Goal: Transaction & Acquisition: Purchase product/service

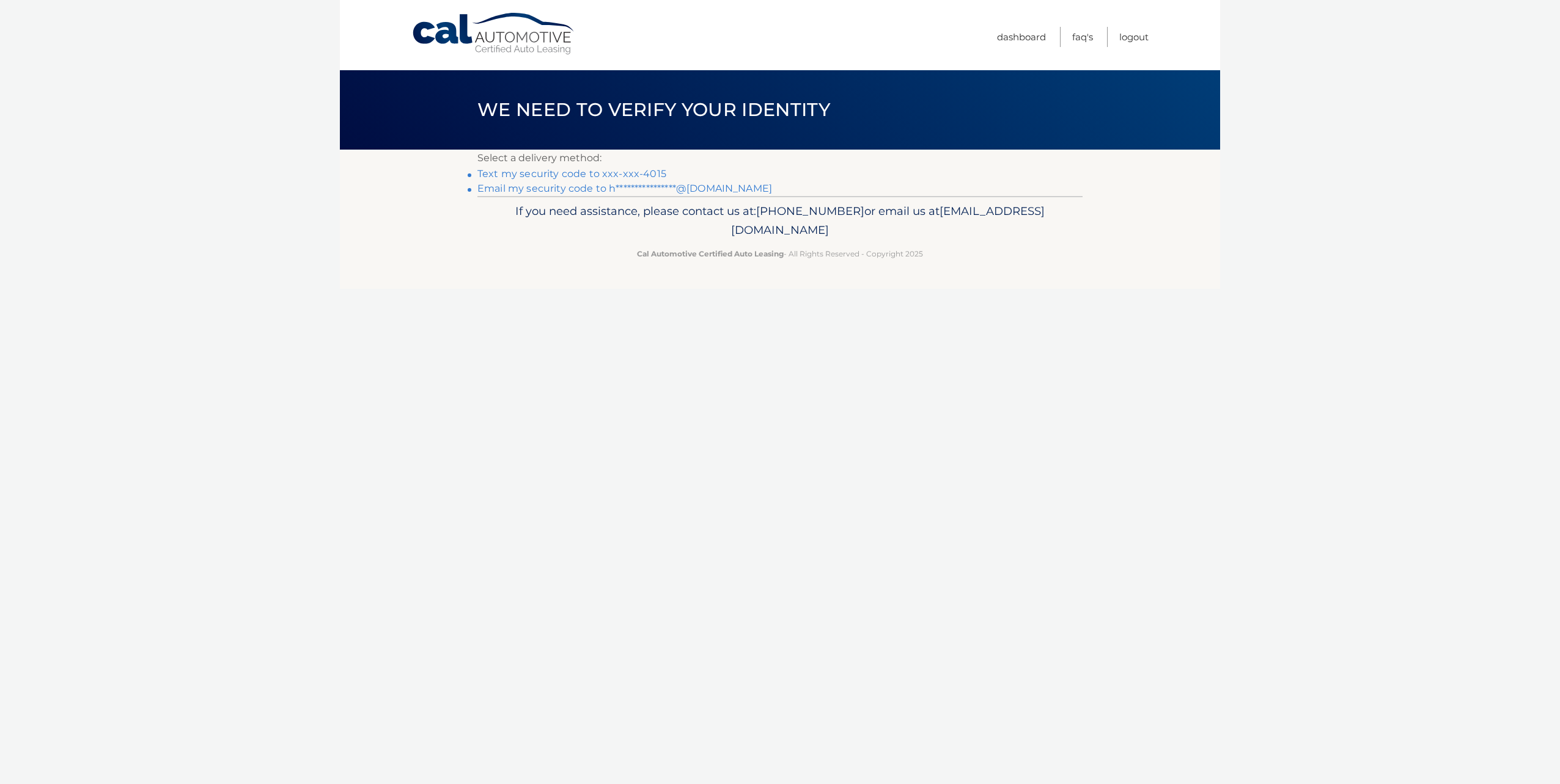
click at [657, 174] on link "Text my security code to xxx-xxx-4015" at bounding box center [572, 174] width 189 height 11
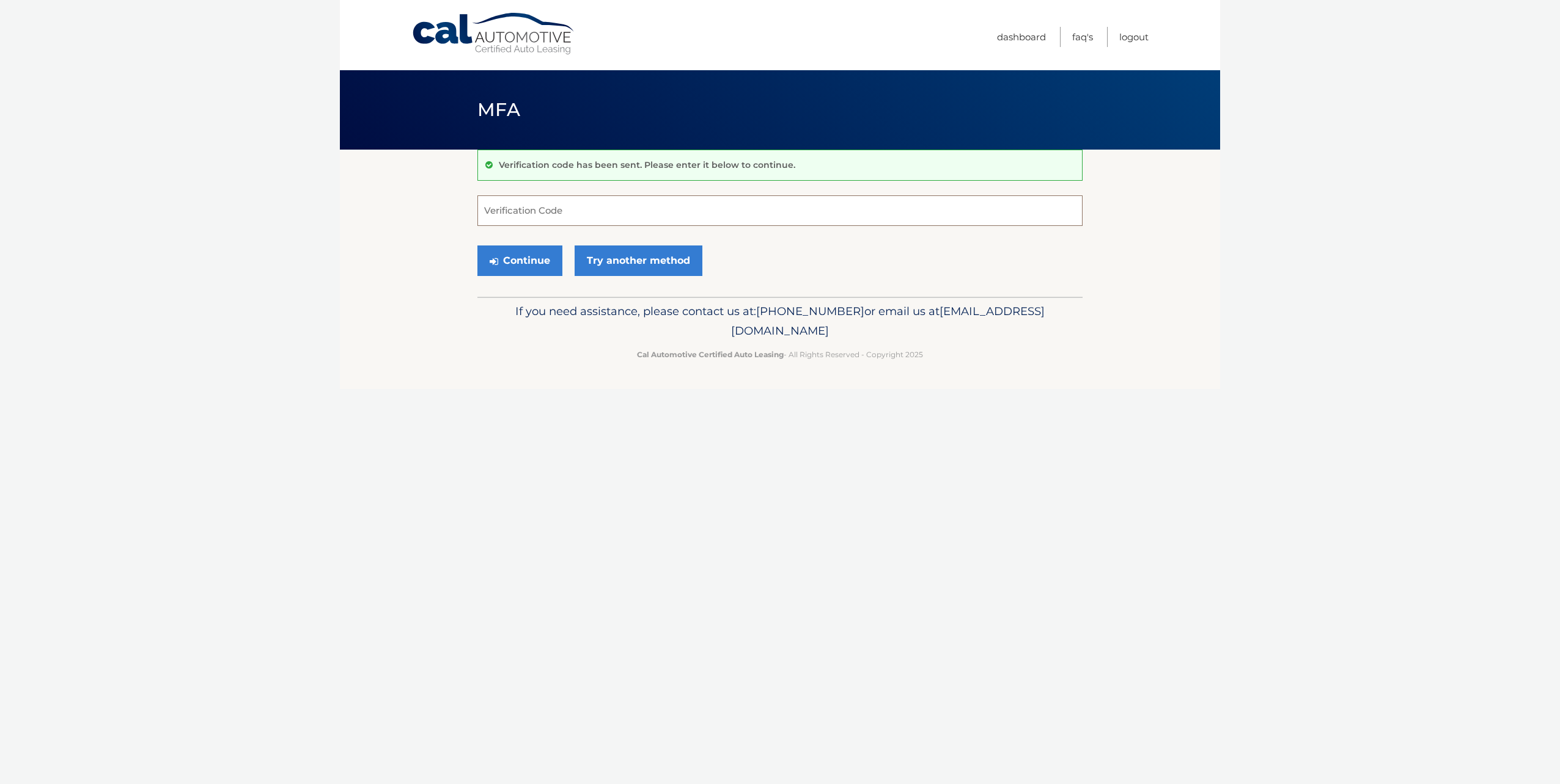
click at [628, 204] on input "Verification Code" at bounding box center [780, 211] width 605 height 31
type input "153739"
click at [531, 259] on button "Continue" at bounding box center [520, 261] width 85 height 31
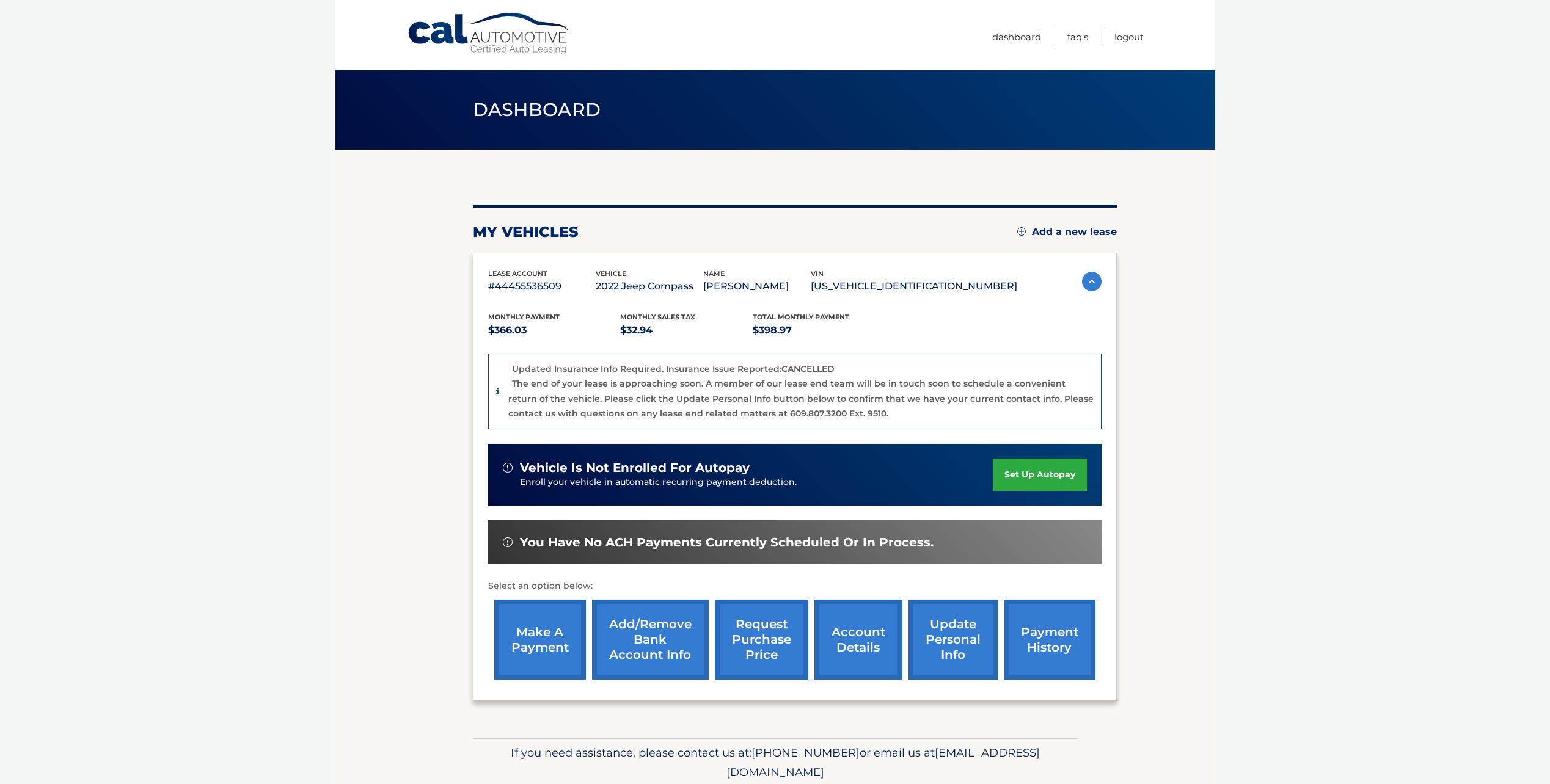
click at [534, 637] on link "make a payment" at bounding box center [540, 640] width 92 height 80
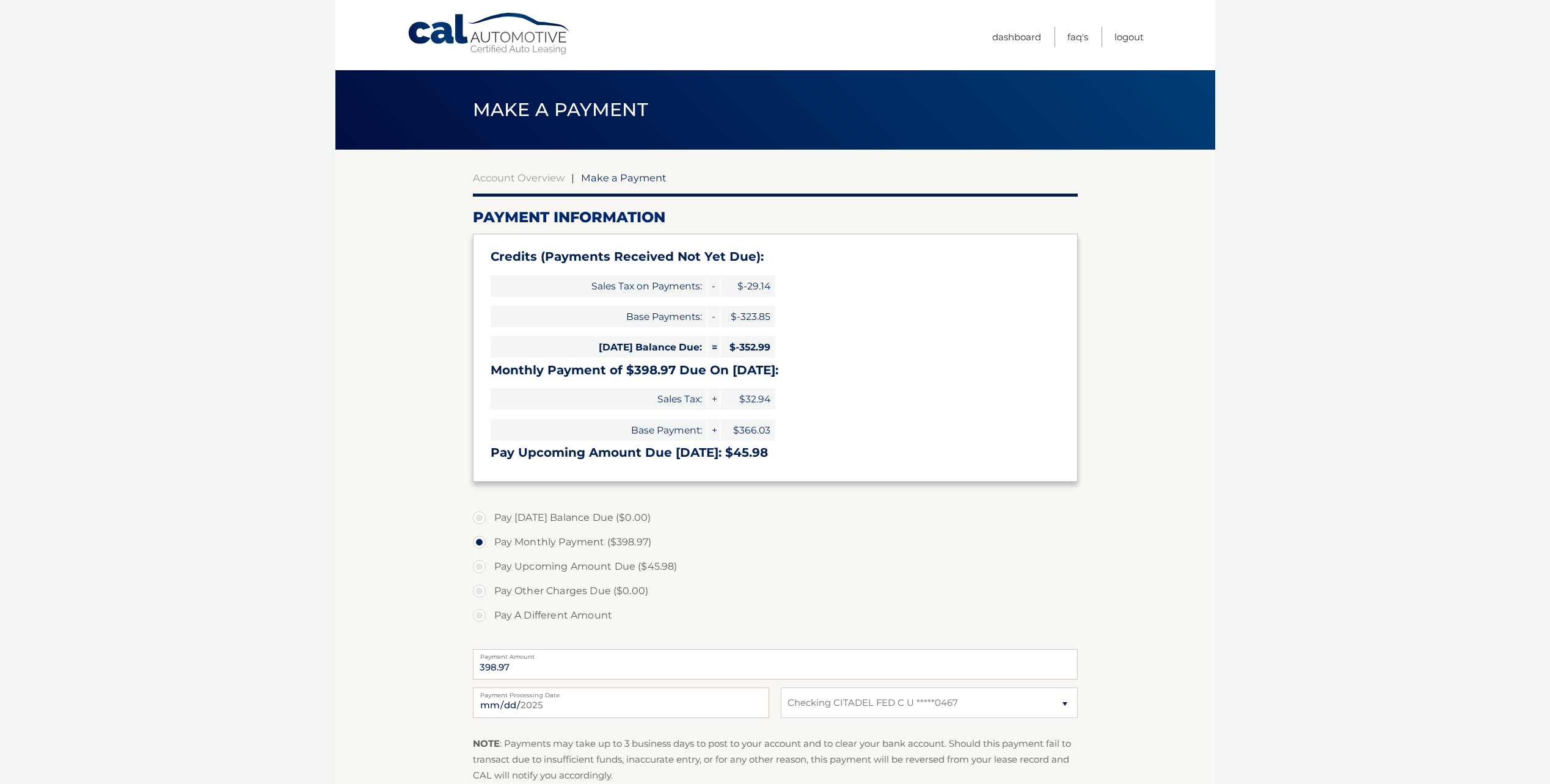
select select "NTQ0ZDM3ZTUtNGMxZS00NTViLTk3NGMtMmNmYzRmYWI0NTBk"
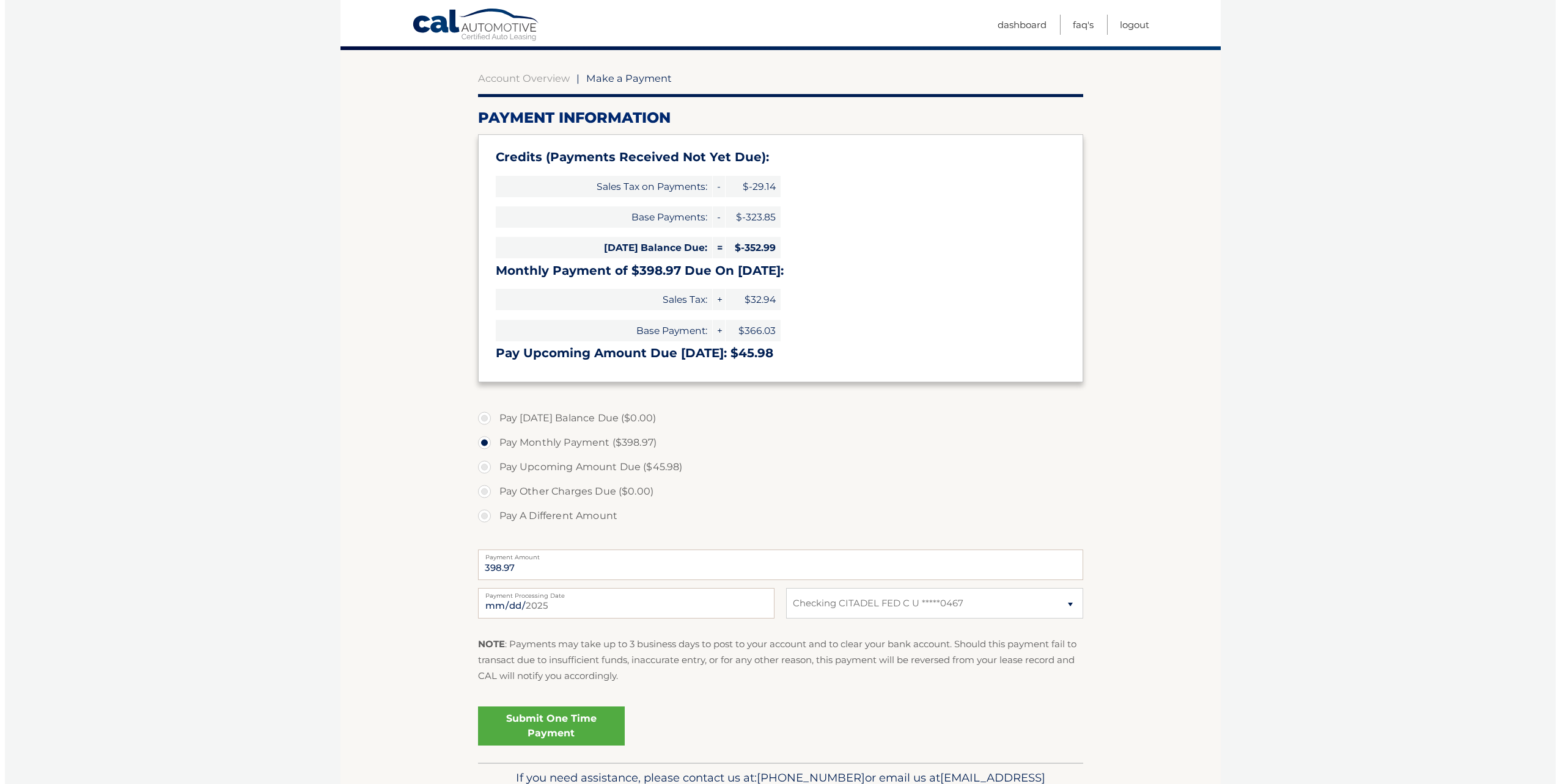
scroll to position [122, 0]
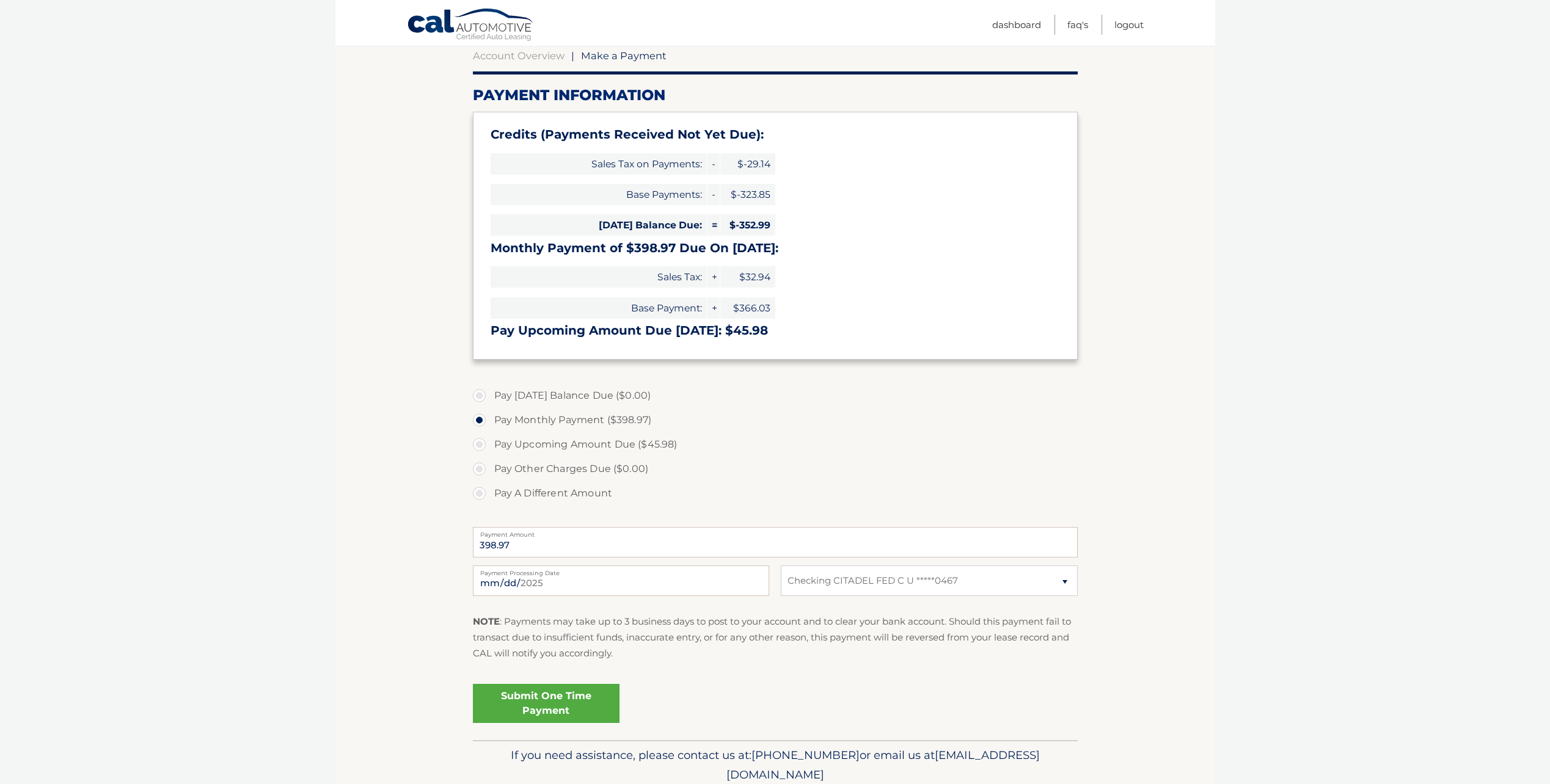
click at [478, 447] on label "Pay Upcoming Amount Due ($45.98)" at bounding box center [775, 445] width 605 height 25
click at [478, 447] on input "Pay Upcoming Amount Due ($45.98)" at bounding box center [484, 442] width 12 height 19
radio input "true"
type input "45.98"
click at [544, 705] on link "Submit One Time Payment" at bounding box center [546, 704] width 146 height 39
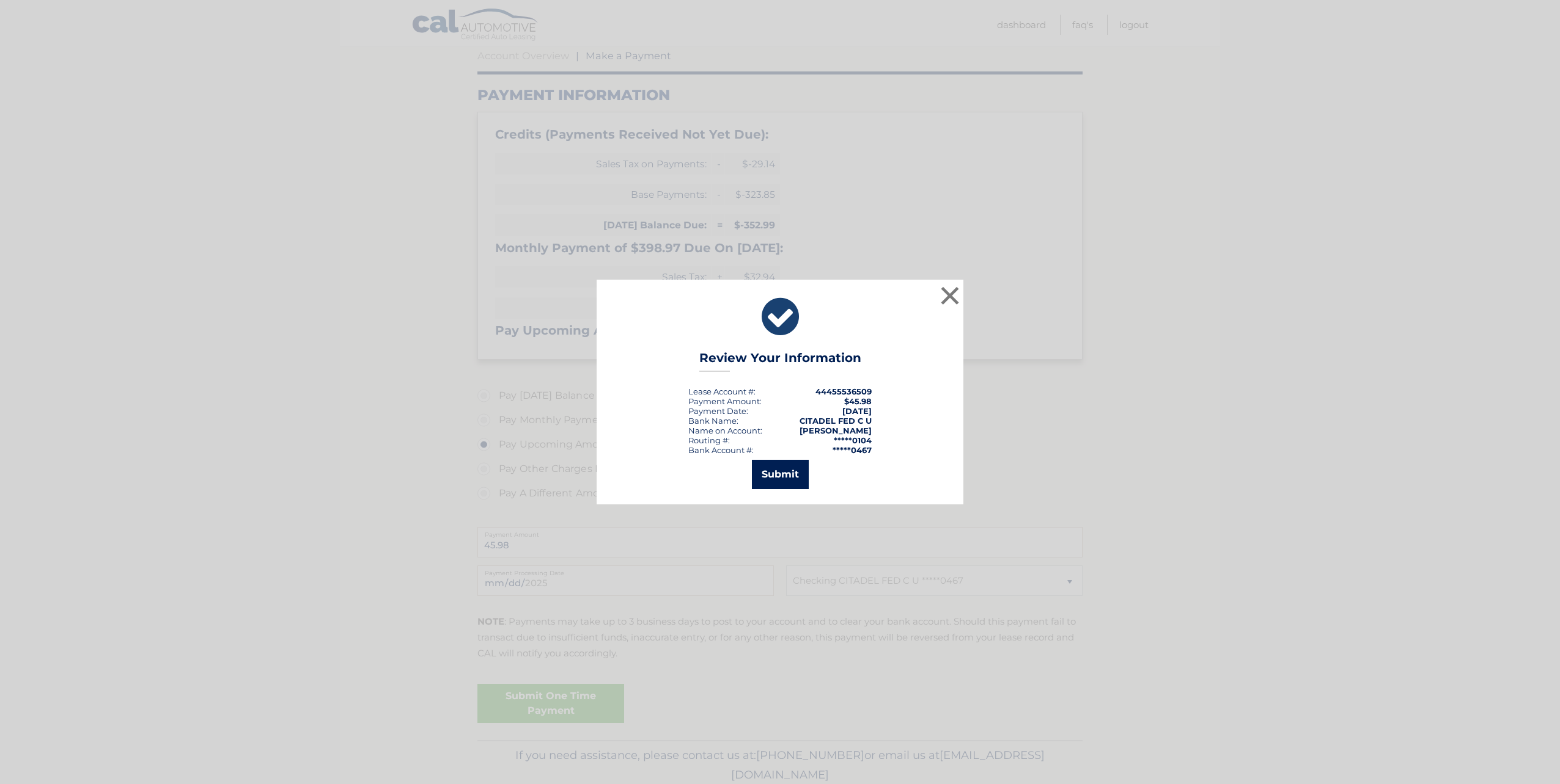
click at [782, 477] on button "Submit" at bounding box center [780, 474] width 56 height 29
